Goal: Transaction & Acquisition: Purchase product/service

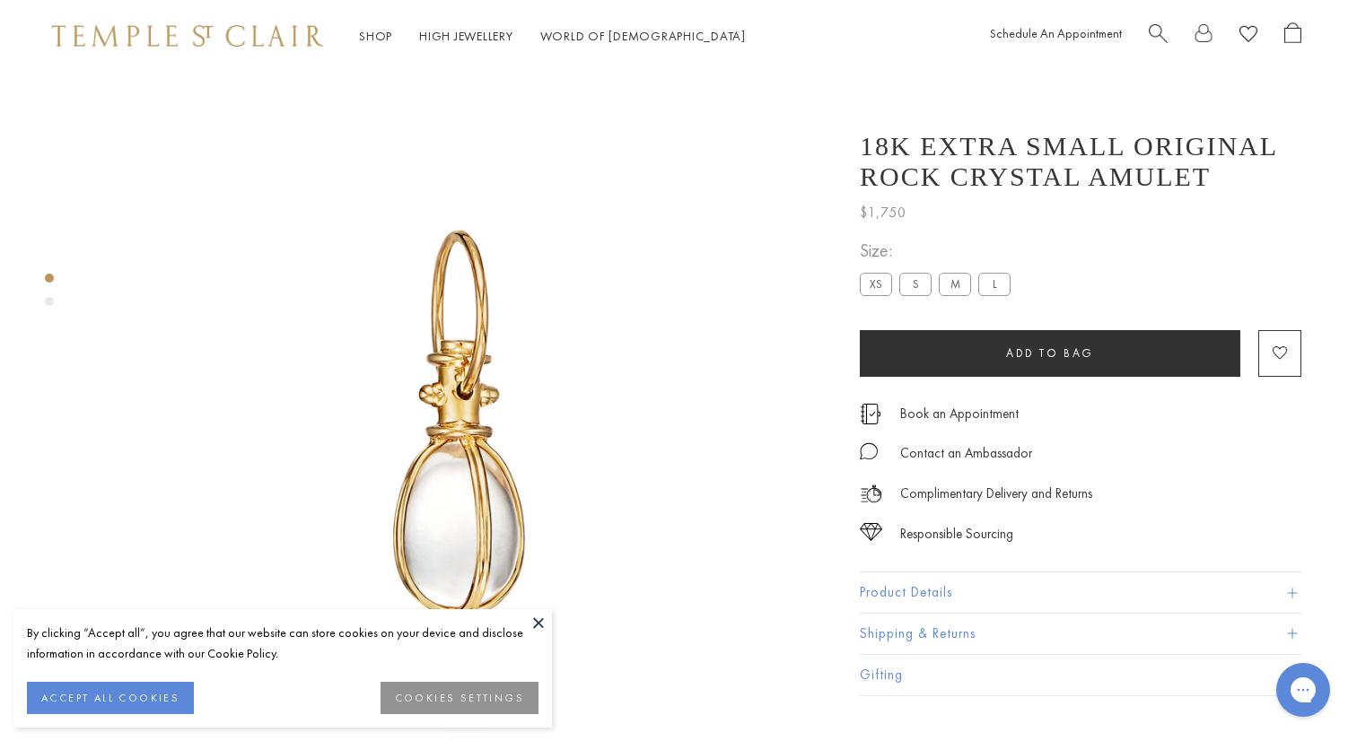
scroll to position [0, 2]
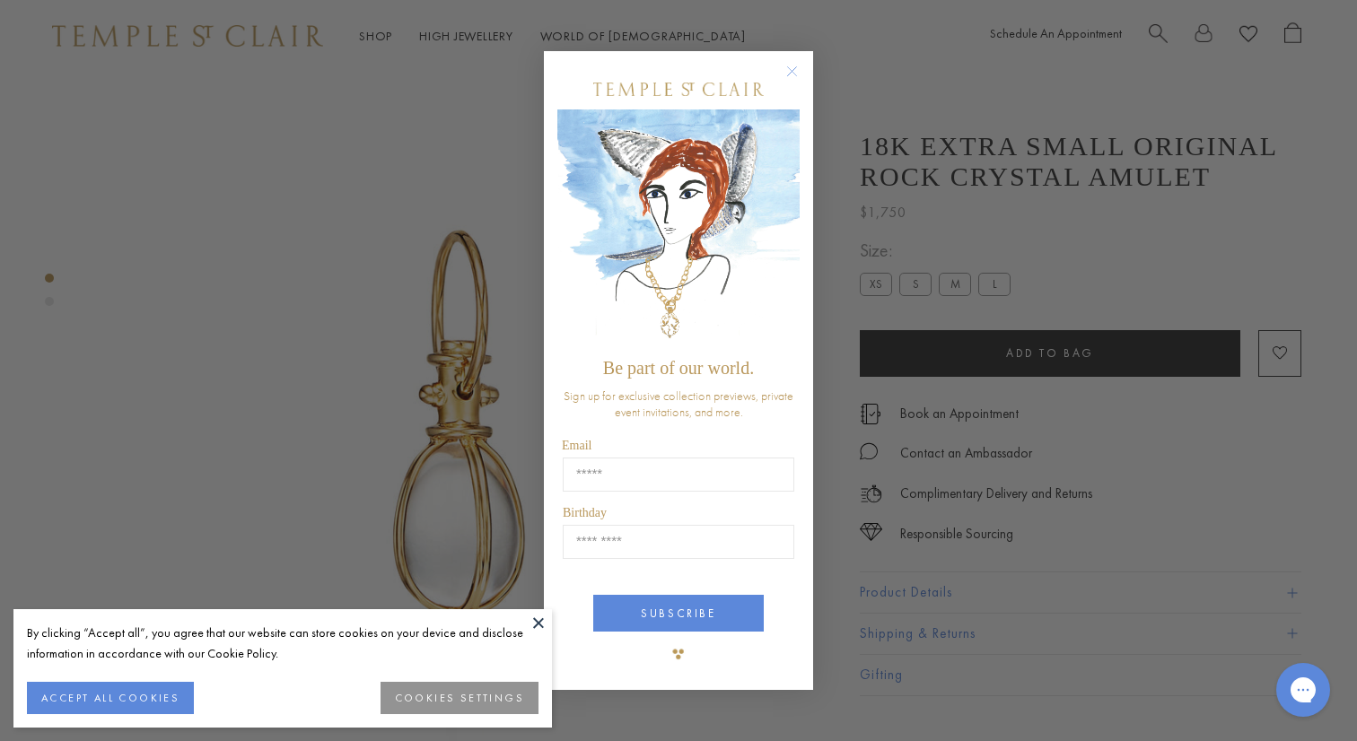
click at [794, 72] on circle "Close dialog" at bounding box center [793, 72] width 22 height 22
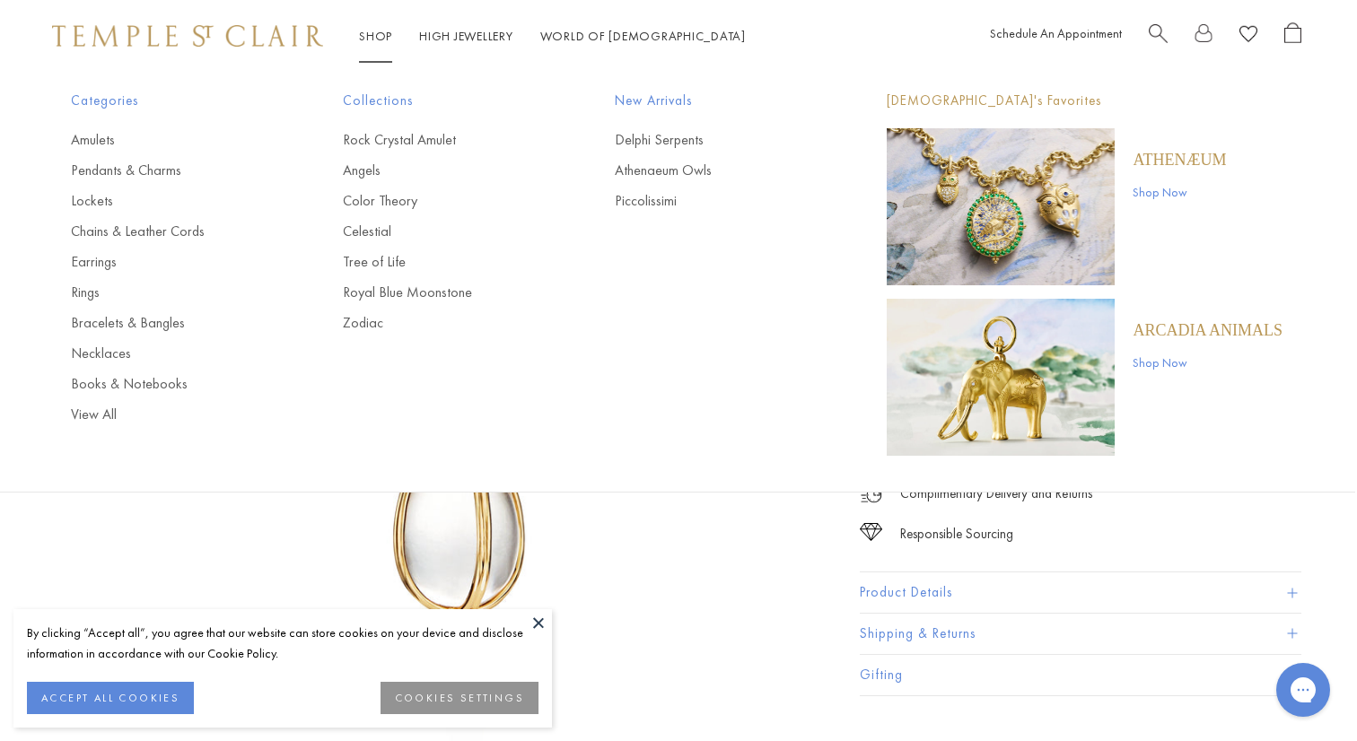
click at [372, 38] on link "Shop Shop" at bounding box center [375, 36] width 33 height 16
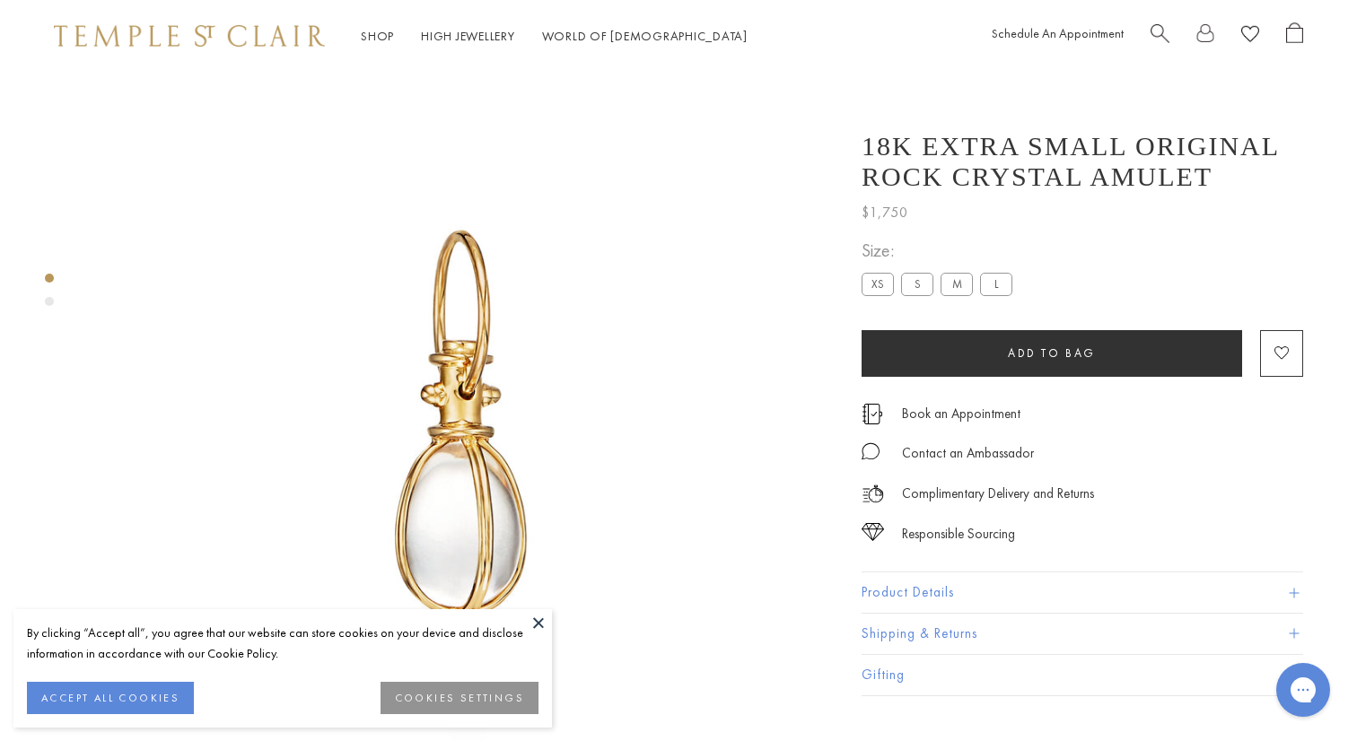
click at [51, 44] on div "Shop Shop Categories Amulets Pendants & Charms Lockets Chains & Leather Cords E…" at bounding box center [678, 36] width 1357 height 72
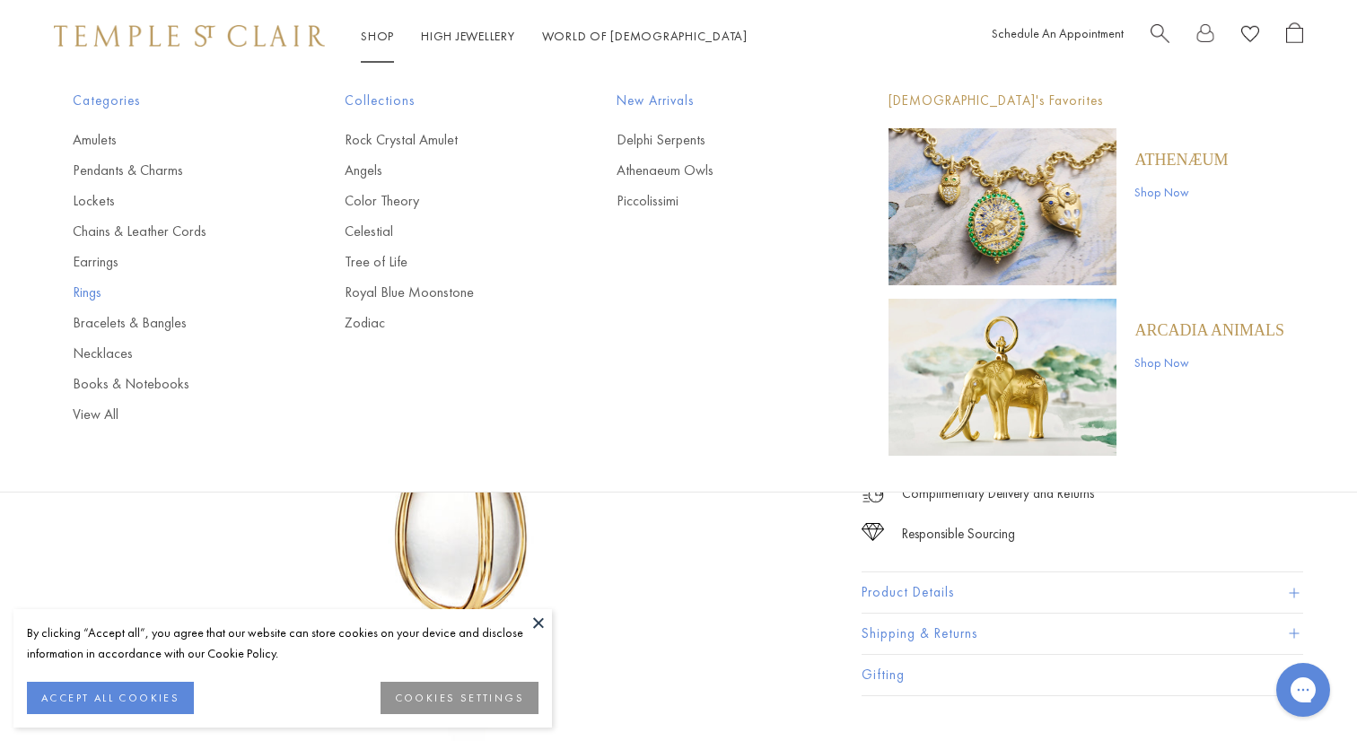
click at [86, 292] on link "Rings" at bounding box center [173, 293] width 200 height 20
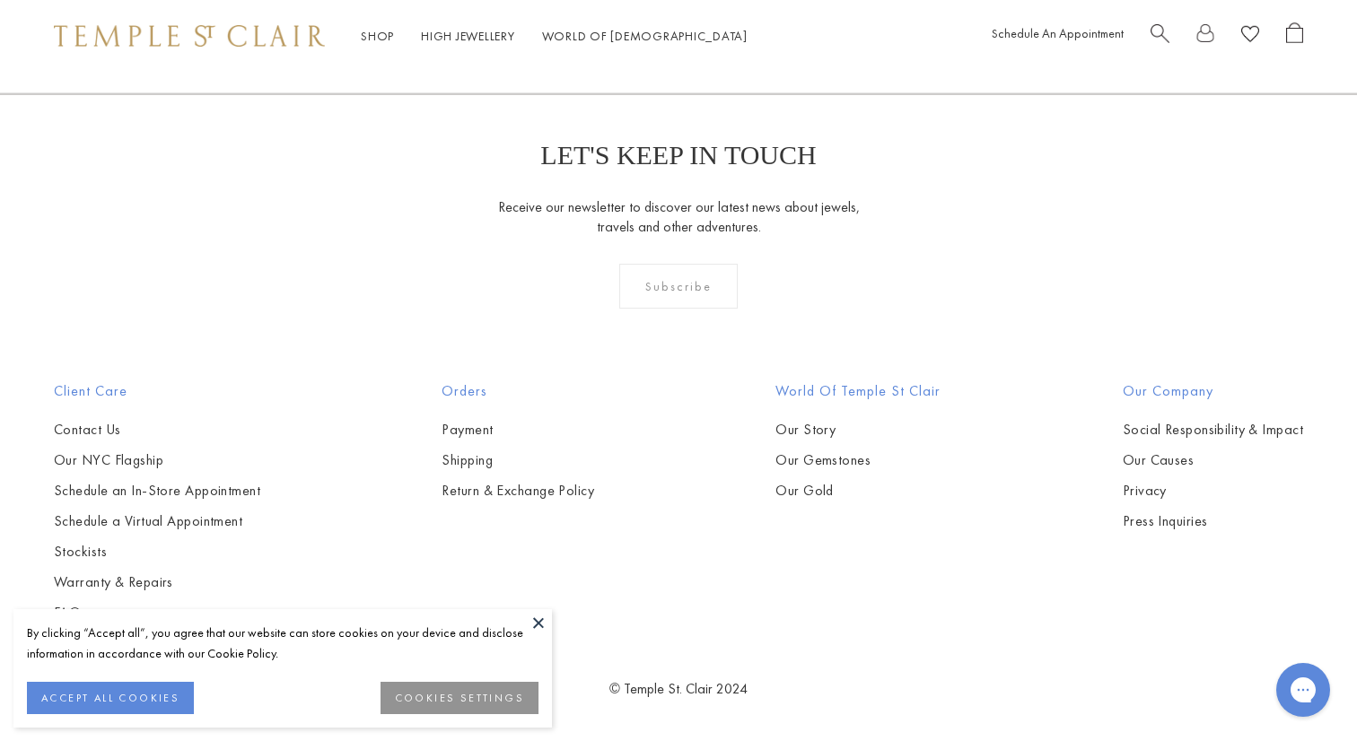
scroll to position [4917, 0]
click at [0, 0] on img at bounding box center [0, 0] width 0 height 0
